Goal: Feedback & Contribution: Leave review/rating

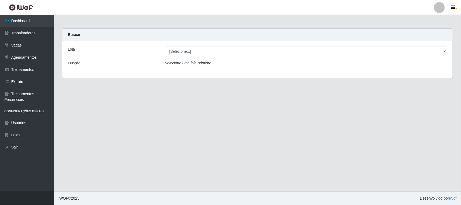
click at [176, 56] on div "Loja [Selecione...] Nordestão - [GEOGRAPHIC_DATA] Função Selecione uma loja pri…" at bounding box center [257, 59] width 391 height 37
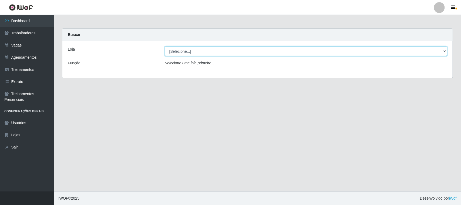
click at [179, 51] on select "[Selecione...] Nordestão - [GEOGRAPHIC_DATA]" at bounding box center [306, 50] width 283 height 9
select select "420"
click at [165, 46] on select "[Selecione...] Nordestão - [GEOGRAPHIC_DATA]" at bounding box center [306, 50] width 283 height 9
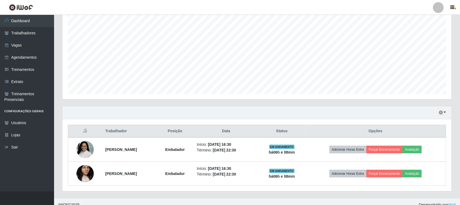
scroll to position [106, 0]
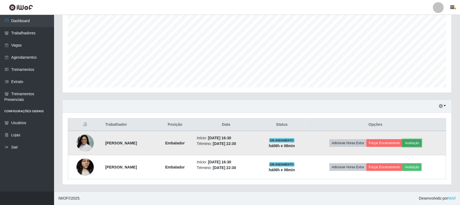
click at [422, 145] on button "Avaliação" at bounding box center [412, 143] width 19 height 8
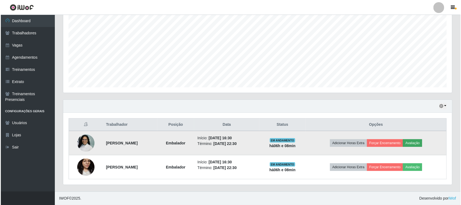
scroll to position [112, 386]
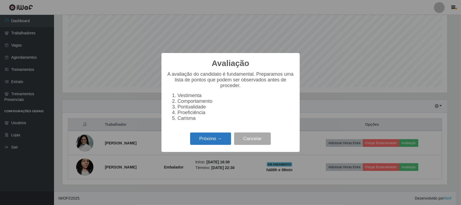
click at [209, 145] on button "Próximo →" at bounding box center [210, 138] width 41 height 13
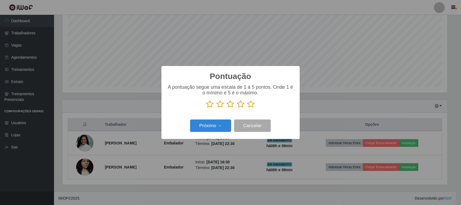
click at [248, 106] on icon at bounding box center [252, 104] width 8 height 8
click at [248, 108] on input "radio" at bounding box center [248, 108] width 0 height 0
click at [222, 129] on button "Próximo →" at bounding box center [210, 125] width 41 height 13
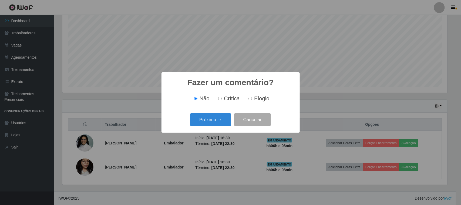
click at [251, 99] on input "Elogio" at bounding box center [251, 99] width 4 height 4
radio input "true"
click at [218, 120] on button "Próximo →" at bounding box center [210, 119] width 41 height 13
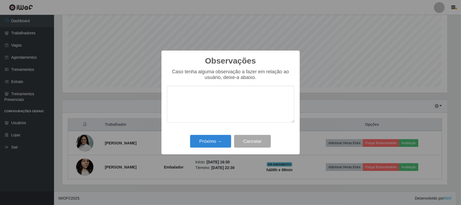
click at [214, 102] on textarea at bounding box center [231, 104] width 128 height 37
type textarea "Tem um bom desempenho"
click at [208, 146] on button "Próximo →" at bounding box center [210, 141] width 41 height 13
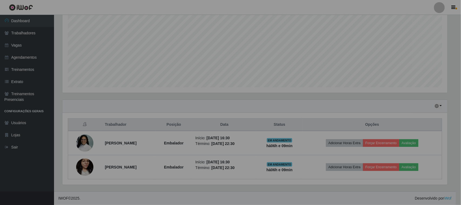
scroll to position [112, 389]
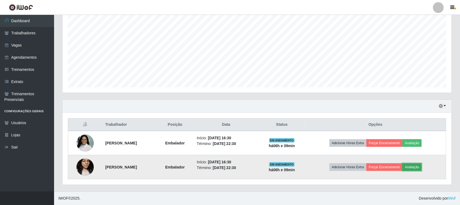
click at [418, 170] on button "Avaliação" at bounding box center [412, 167] width 19 height 8
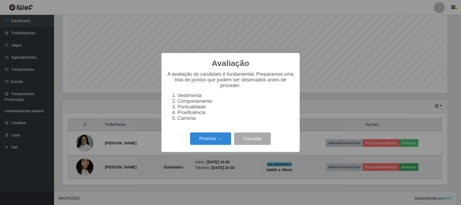
scroll to position [112, 386]
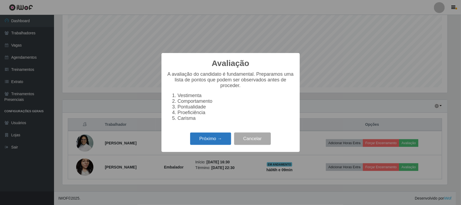
click at [214, 145] on button "Próximo →" at bounding box center [210, 138] width 41 height 13
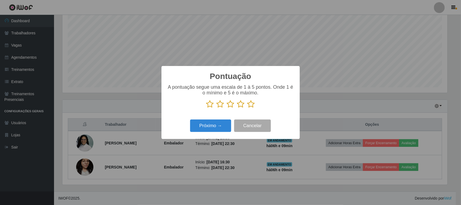
click at [251, 104] on icon at bounding box center [252, 104] width 8 height 8
click at [248, 108] on input "radio" at bounding box center [248, 108] width 0 height 0
click at [218, 125] on button "Próximo →" at bounding box center [210, 125] width 41 height 13
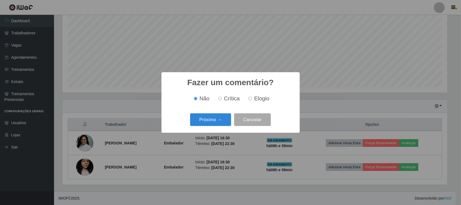
click at [260, 97] on span "Elogio" at bounding box center [261, 98] width 15 height 6
click at [252, 97] on input "Elogio" at bounding box center [251, 99] width 4 height 4
radio input "true"
click at [214, 122] on button "Próximo →" at bounding box center [210, 119] width 41 height 13
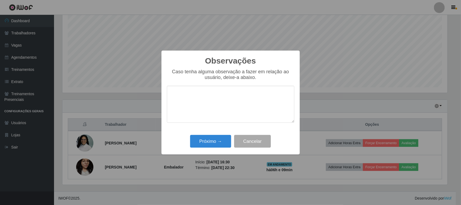
click at [212, 104] on textarea at bounding box center [231, 104] width 128 height 37
type textarea "Desenvolveu um bom trabalho"
click at [205, 141] on button "Próximo →" at bounding box center [210, 141] width 41 height 13
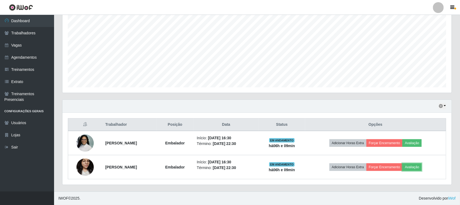
scroll to position [112, 389]
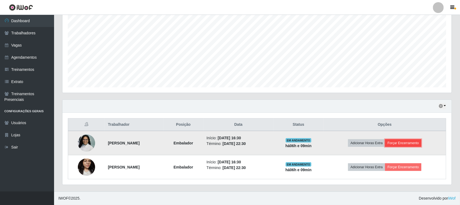
click at [421, 144] on button "Forçar Encerramento" at bounding box center [403, 143] width 36 height 8
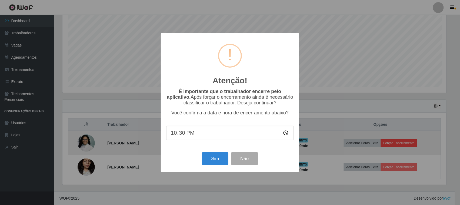
scroll to position [112, 386]
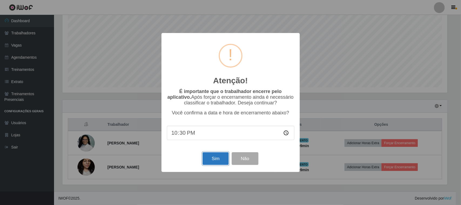
click at [214, 160] on button "Sim" at bounding box center [216, 158] width 26 height 13
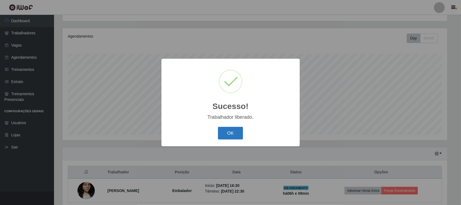
click at [234, 134] on button "OK" at bounding box center [230, 133] width 25 height 13
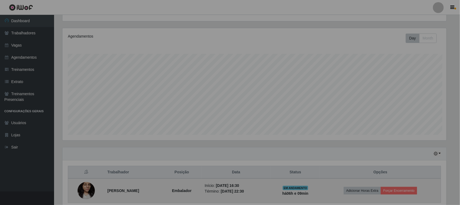
scroll to position [112, 389]
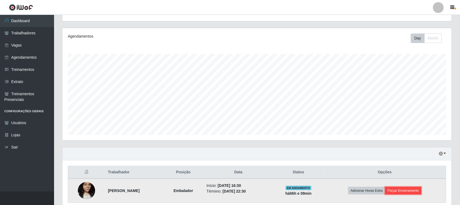
click at [421, 191] on button "Forçar Encerramento" at bounding box center [403, 191] width 36 height 8
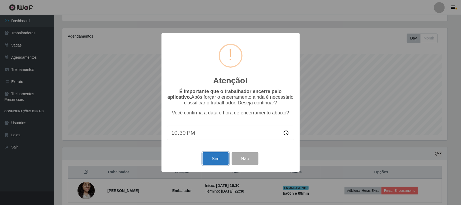
click at [222, 163] on button "Sim" at bounding box center [216, 158] width 26 height 13
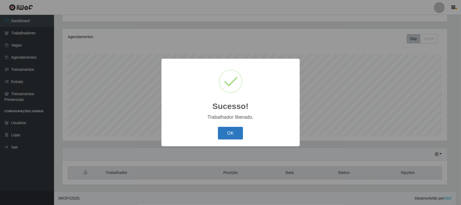
click at [238, 129] on button "OK" at bounding box center [230, 133] width 25 height 13
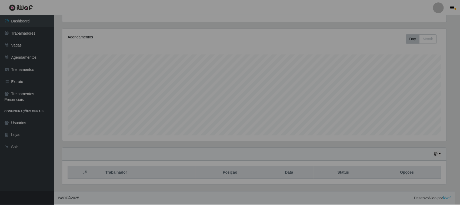
scroll to position [112, 389]
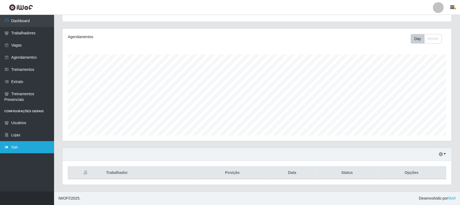
click at [12, 147] on link "Sair" at bounding box center [27, 147] width 54 height 12
